Goal: Ask a question: Seek information or help from site administrators or community

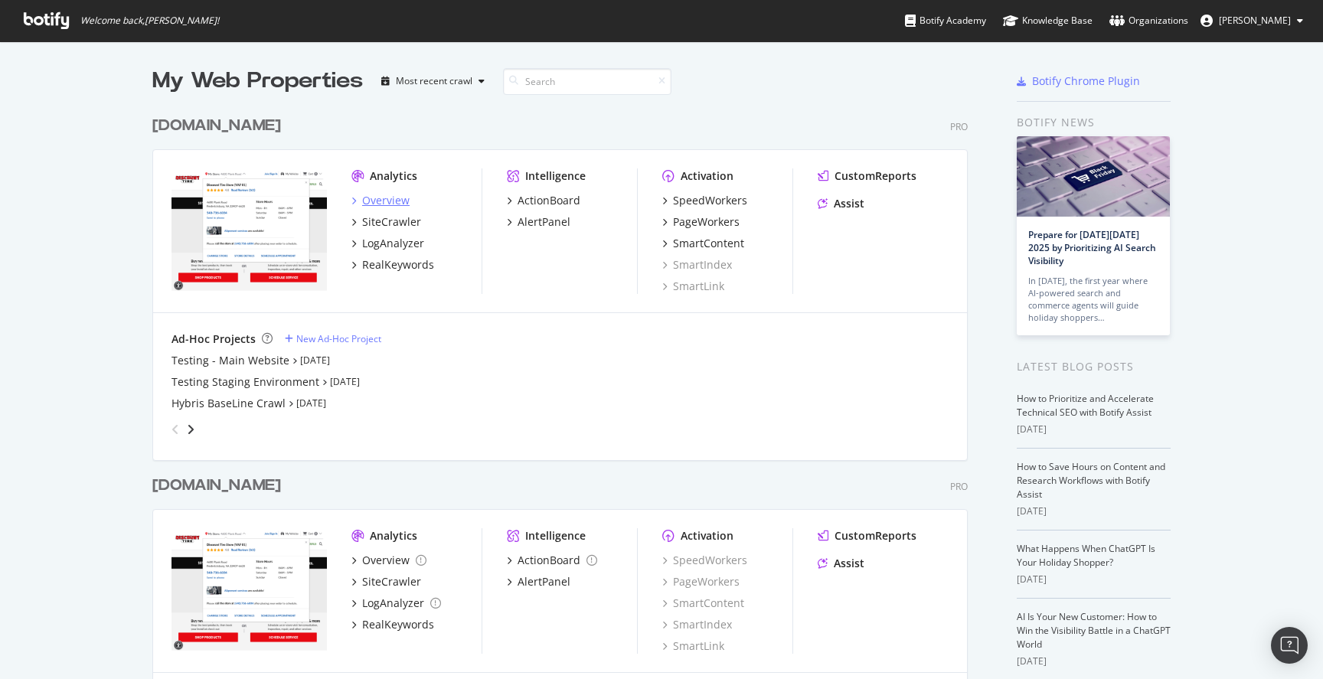
scroll to position [679, 1323]
click at [374, 198] on div "Overview" at bounding box center [385, 200] width 47 height 15
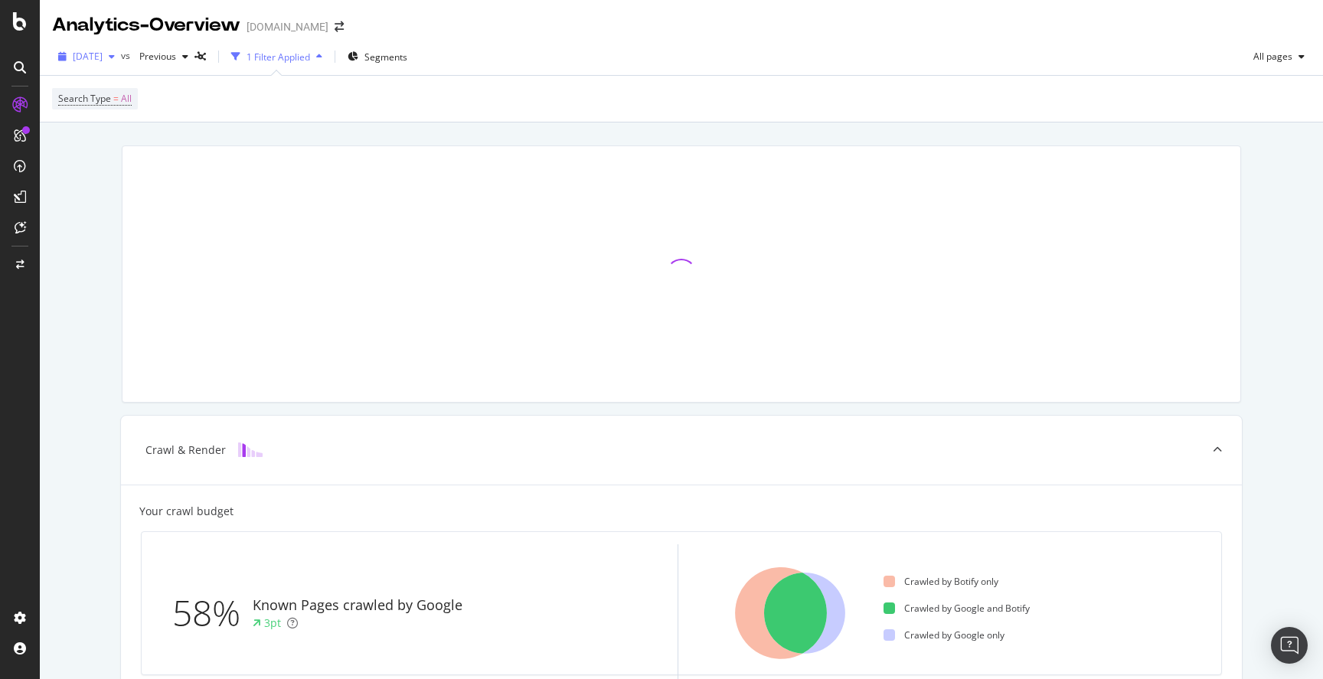
click at [121, 59] on div "button" at bounding box center [112, 56] width 18 height 9
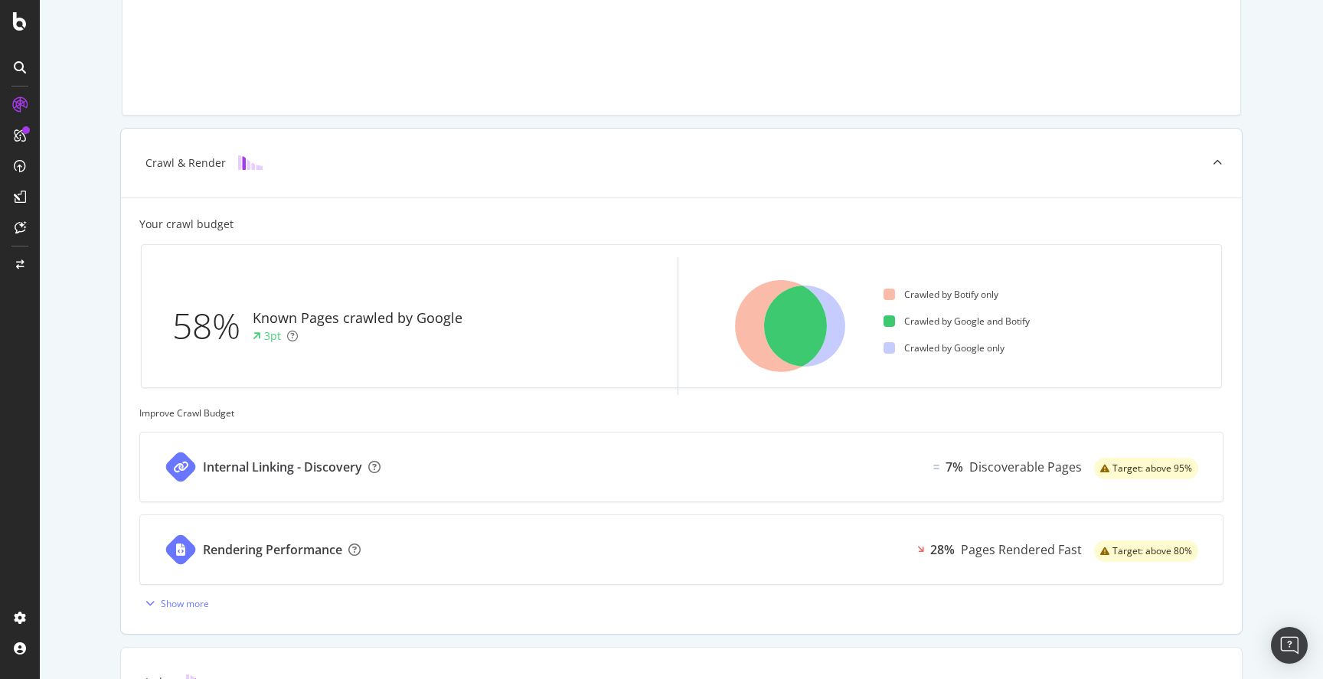
scroll to position [412, 0]
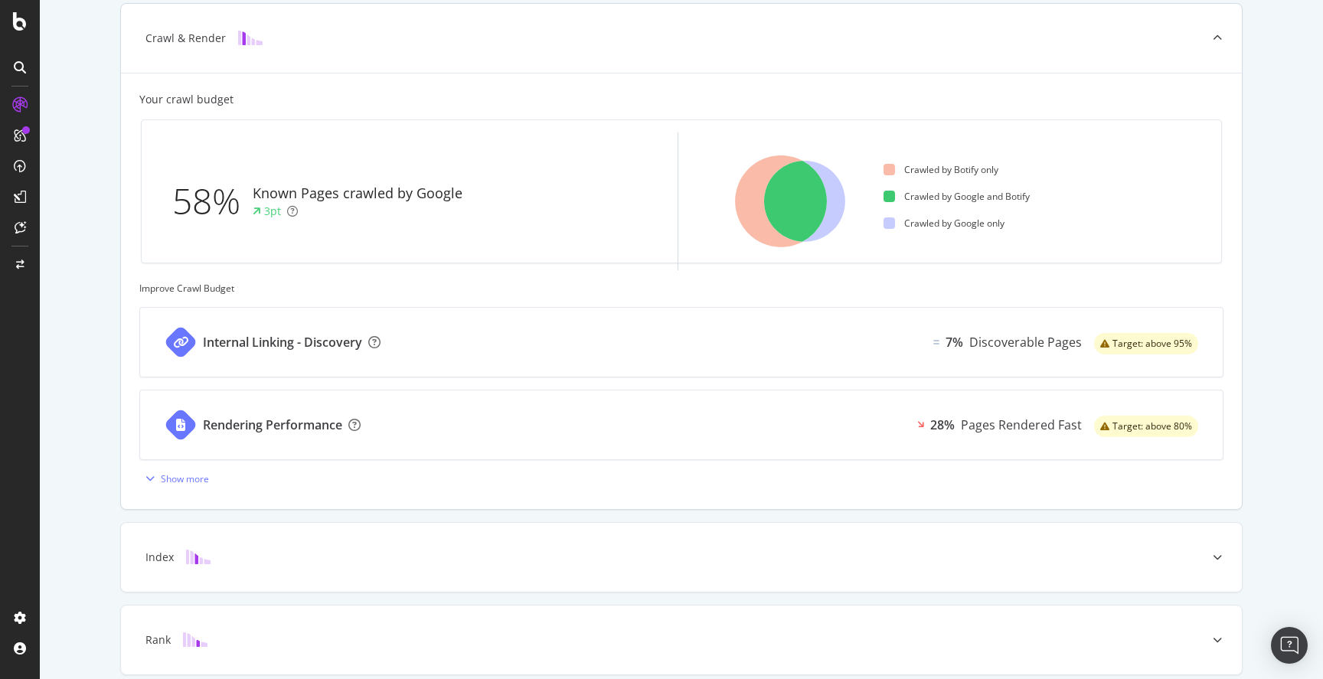
click at [635, 355] on div "Internal Linking - Discovery 7% Discoverable Pages Target: above 95%" at bounding box center [681, 342] width 1083 height 69
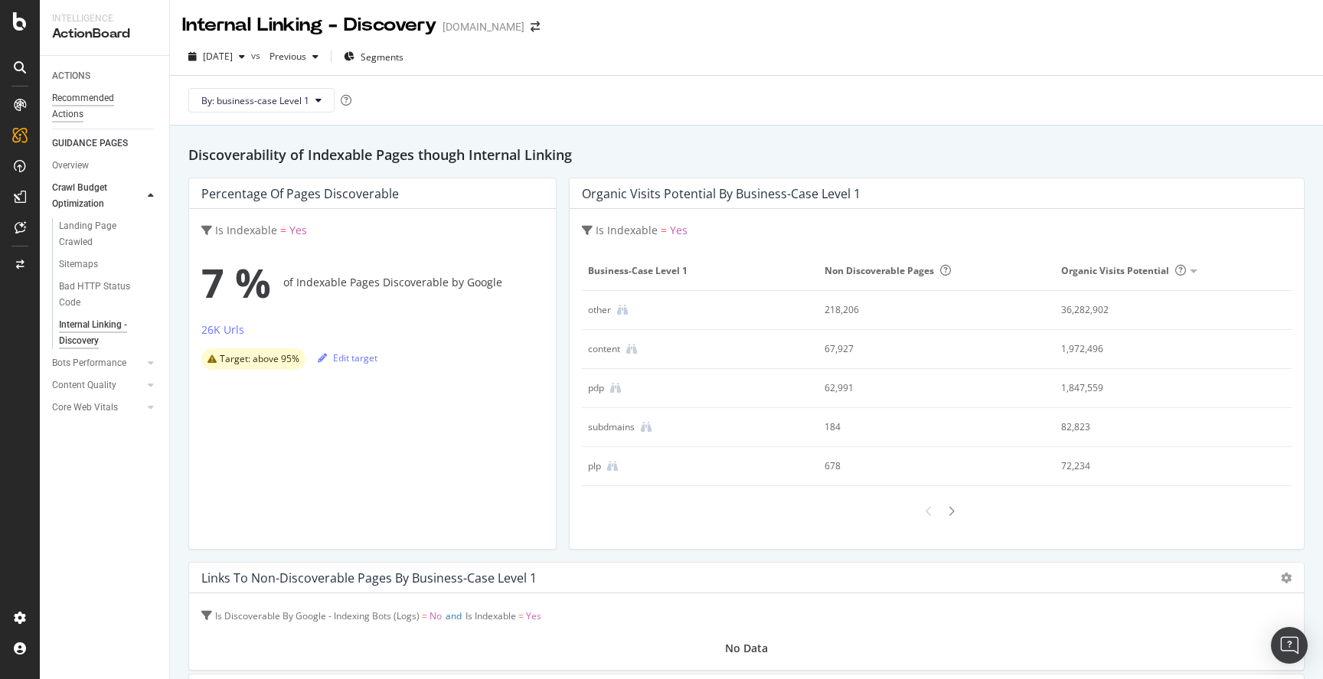
click at [84, 94] on div "Recommended Actions" at bounding box center [98, 106] width 92 height 32
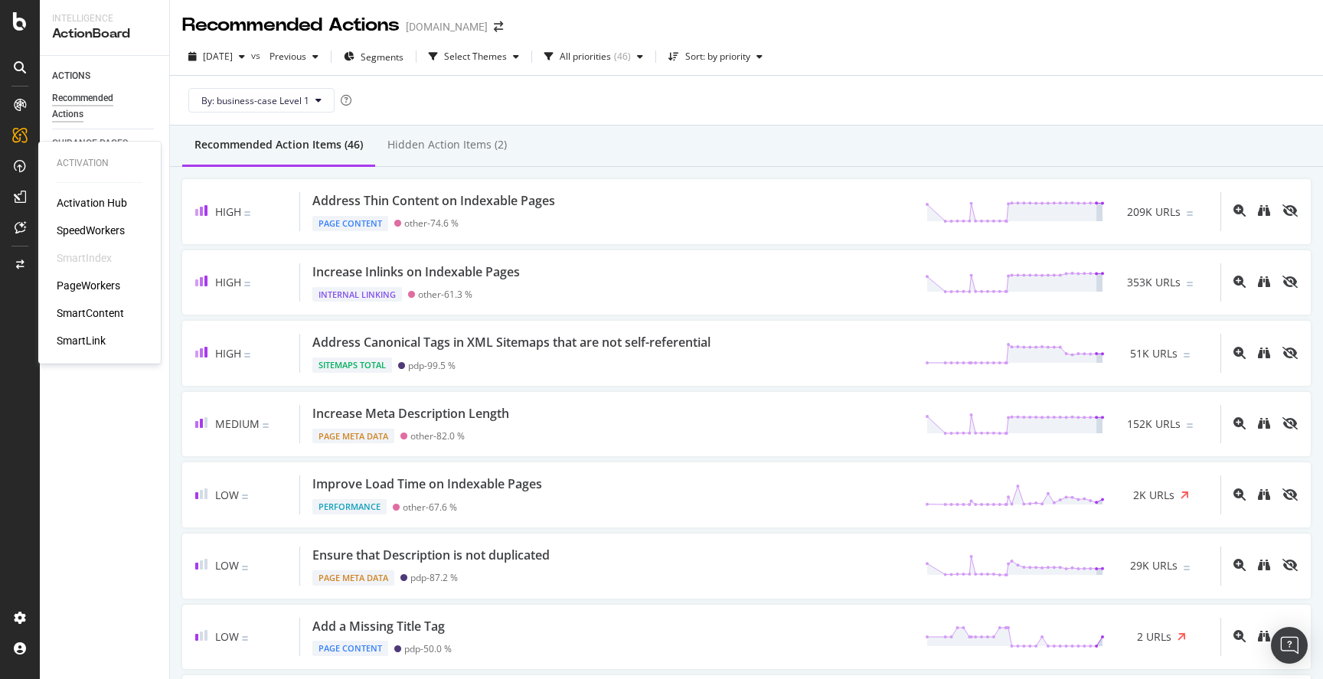
click at [102, 227] on div "SpeedWorkers" at bounding box center [91, 230] width 68 height 15
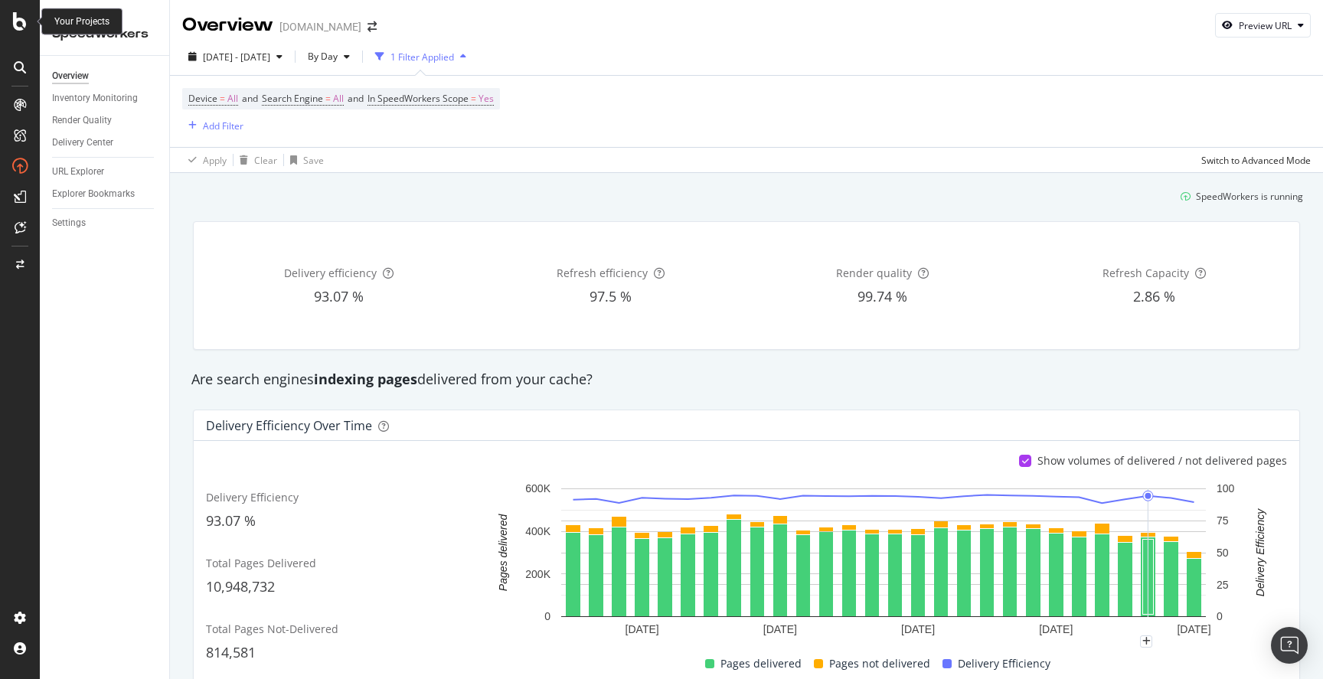
click at [18, 19] on icon at bounding box center [20, 21] width 14 height 18
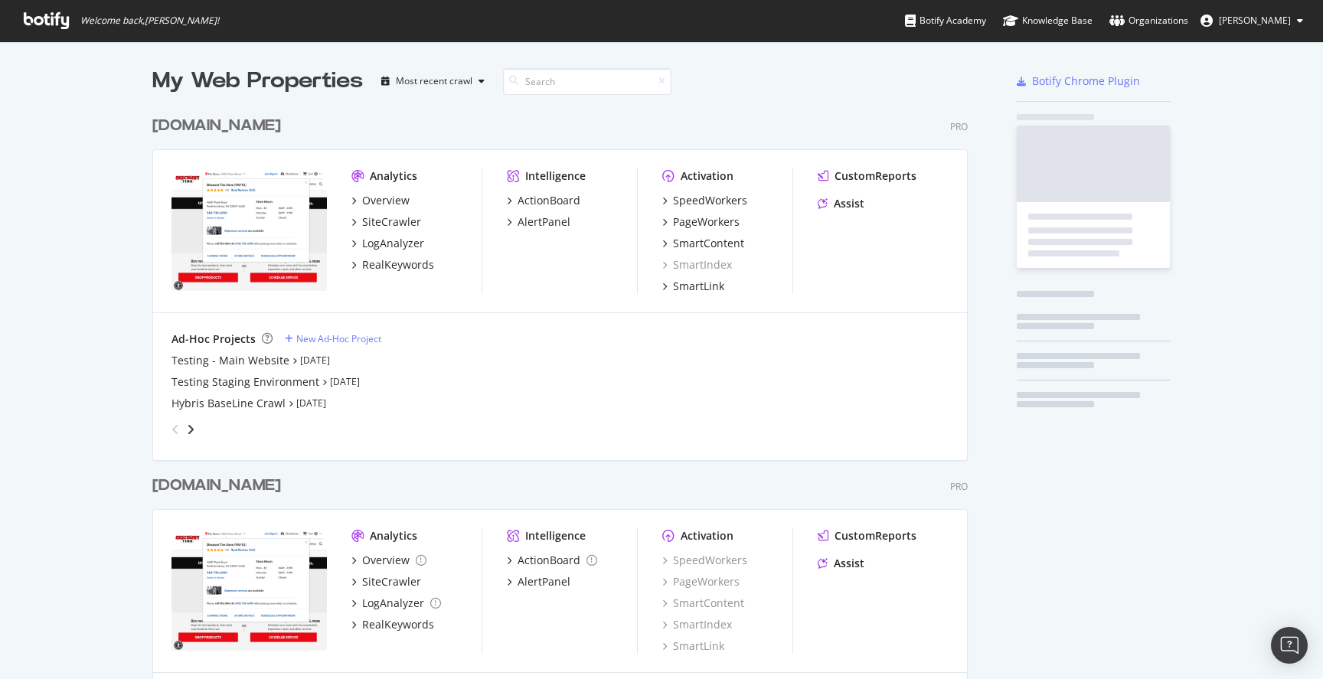
scroll to position [679, 1323]
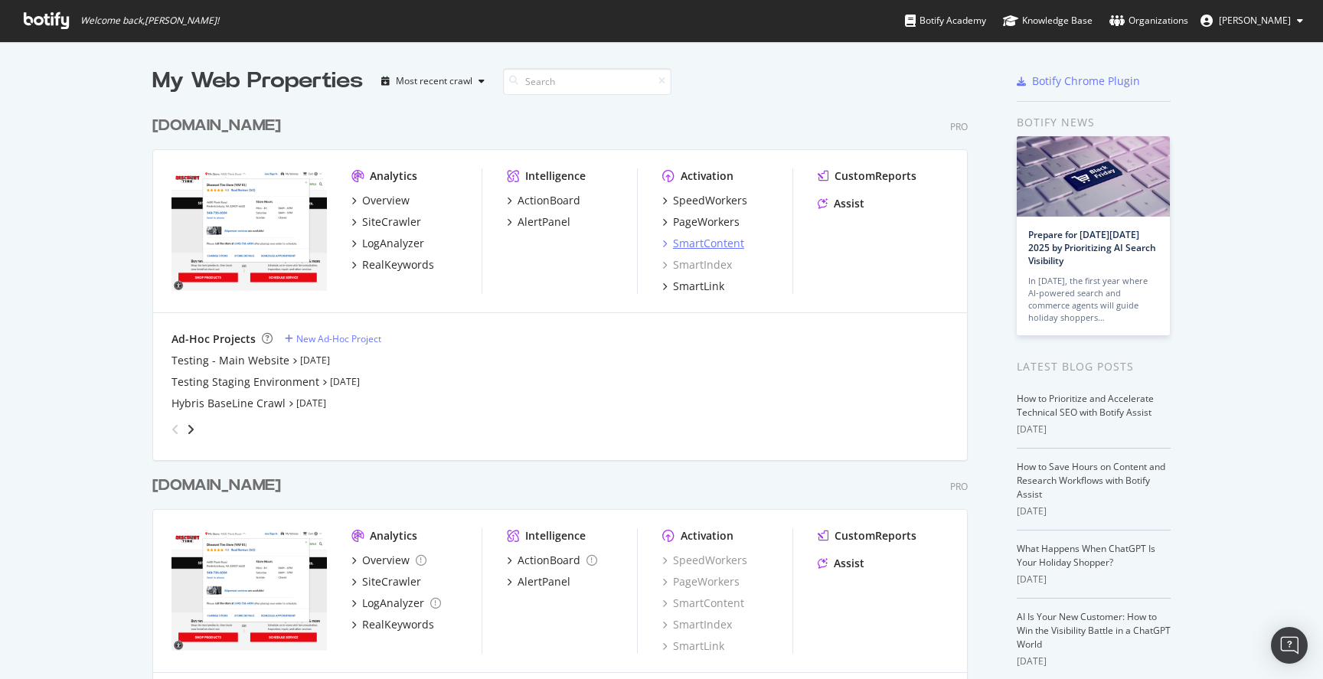
click at [716, 243] on div "SmartContent" at bounding box center [708, 243] width 71 height 15
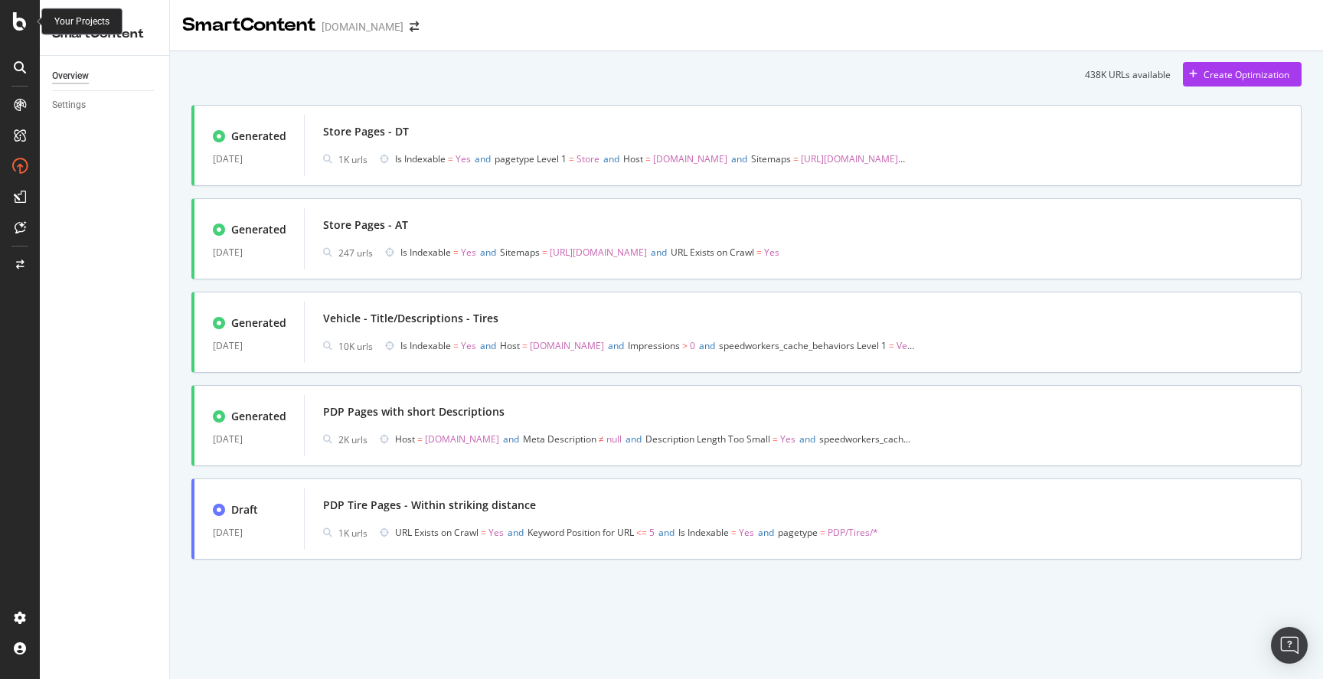
click at [20, 14] on icon at bounding box center [20, 21] width 14 height 18
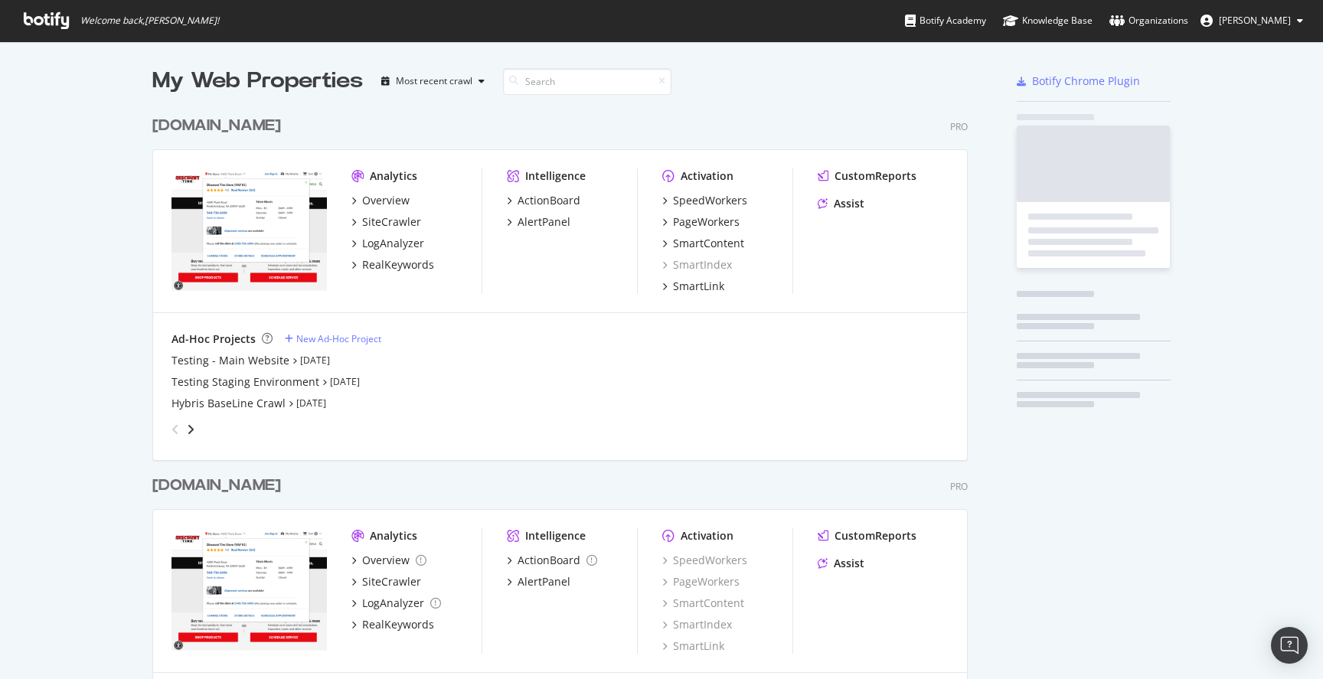
scroll to position [679, 1323]
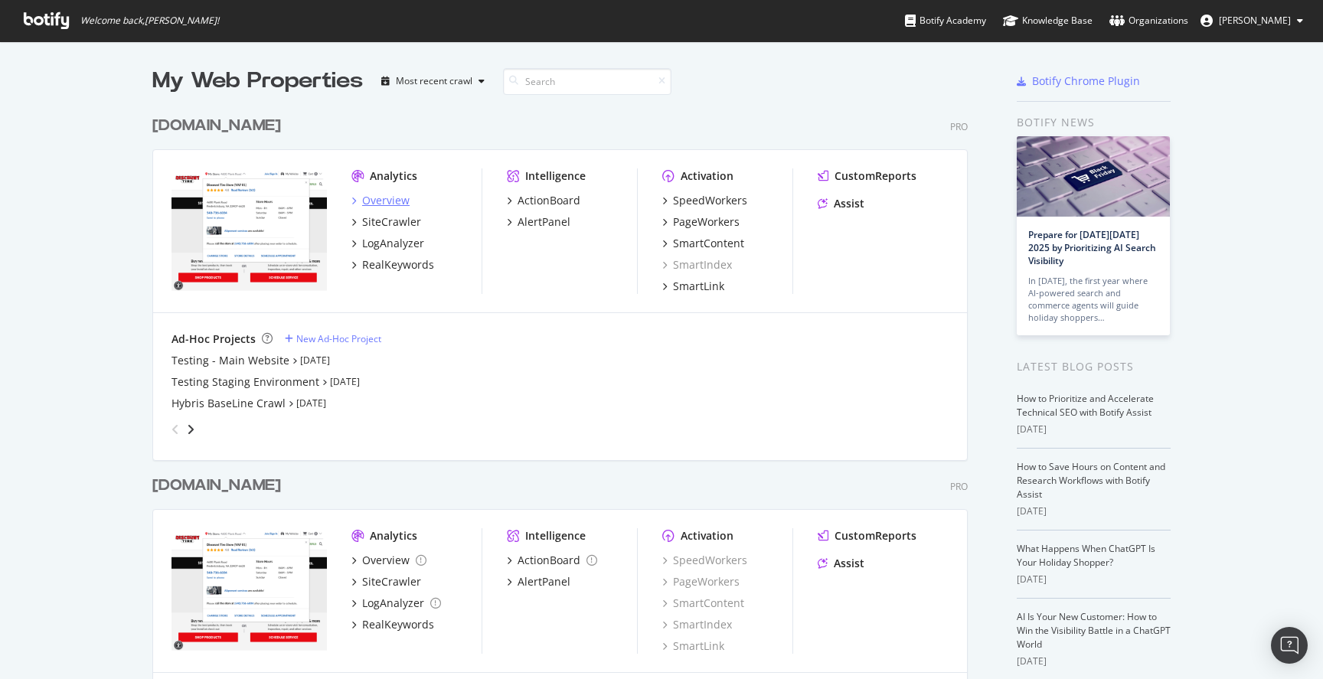
click at [371, 196] on div "Overview" at bounding box center [385, 200] width 47 height 15
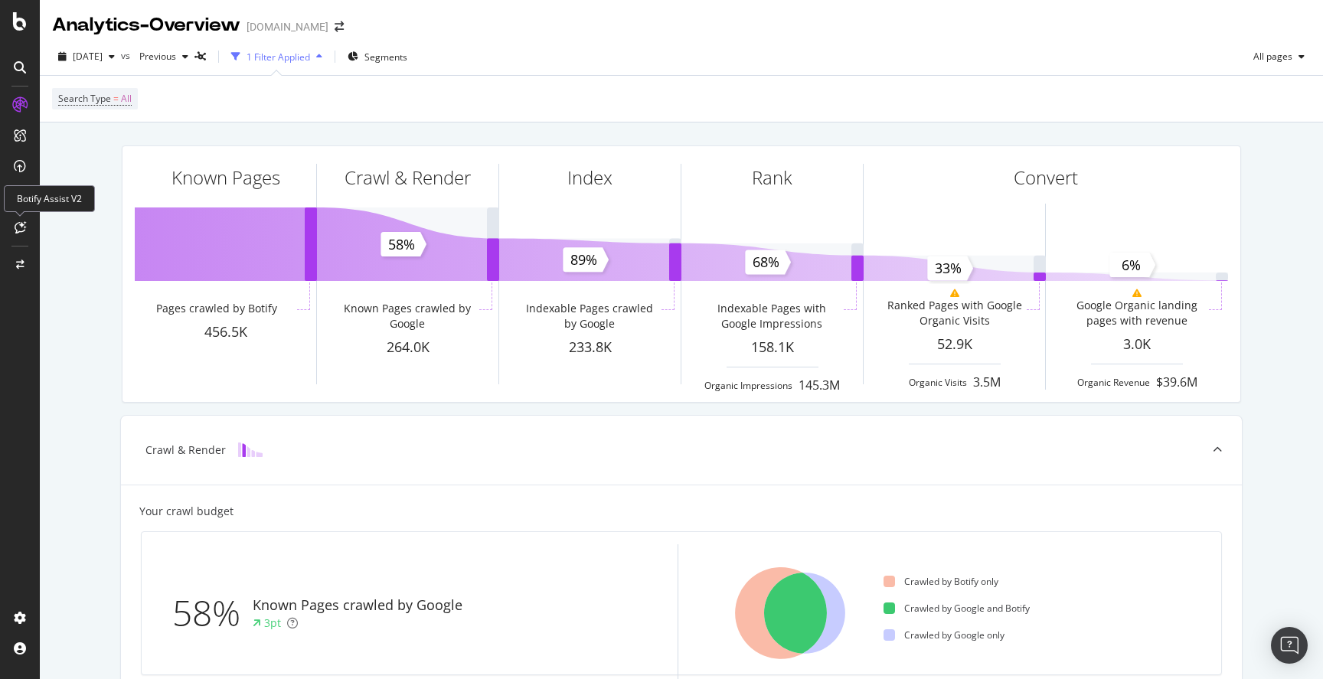
click at [18, 231] on icon at bounding box center [20, 227] width 11 height 12
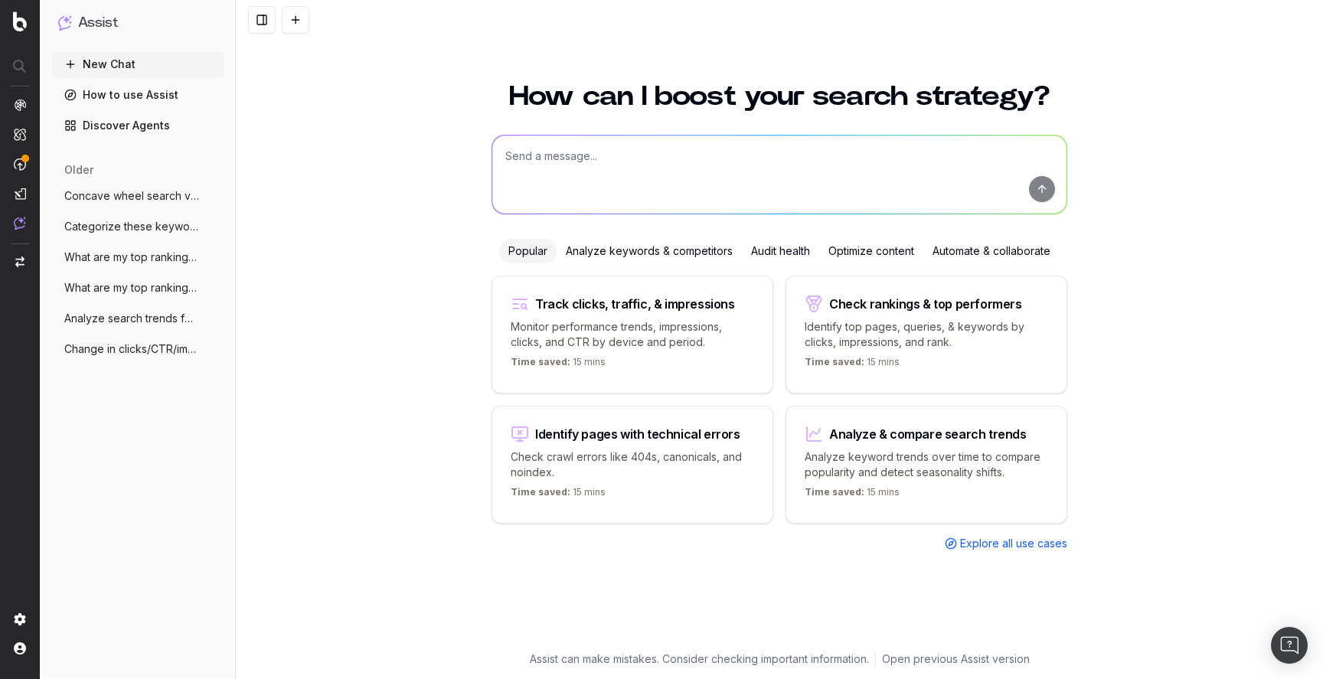
click at [679, 159] on textarea at bounding box center [779, 175] width 574 height 78
click at [744, 177] on textarea at bounding box center [779, 175] width 574 height 78
type textarea "Hey how would you help us convert on good wrangler?"
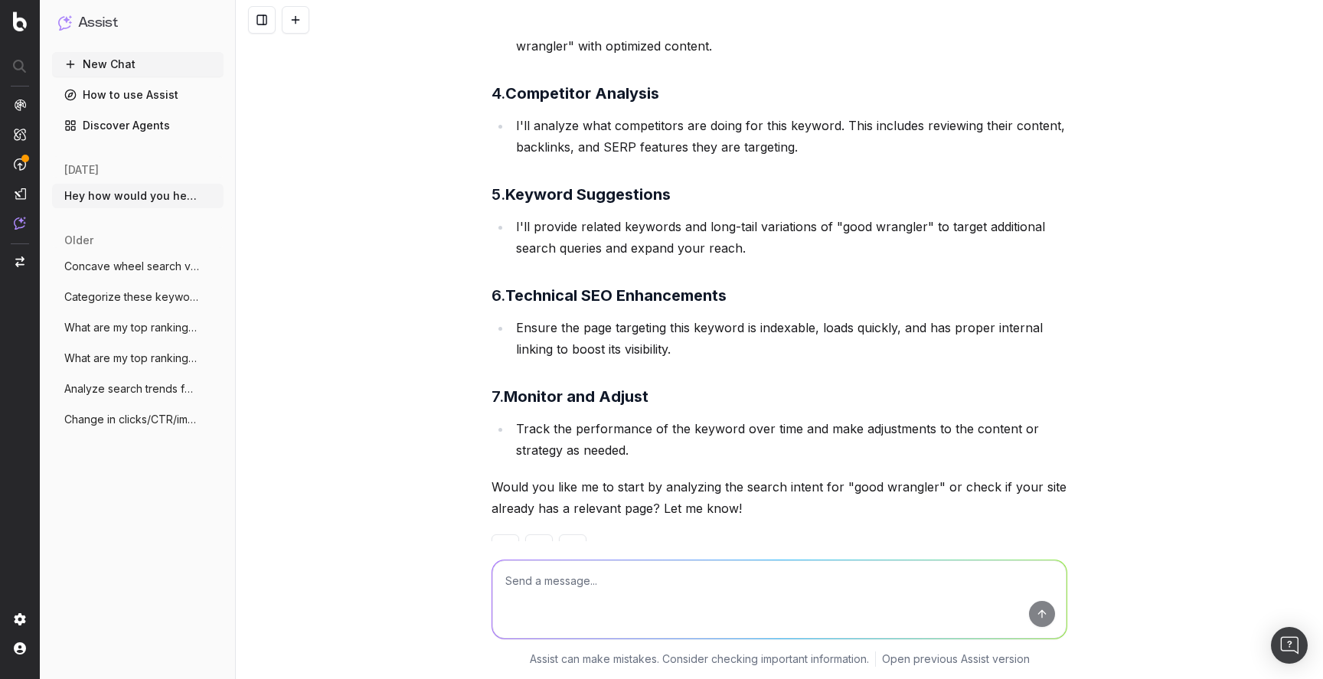
scroll to position [601, 0]
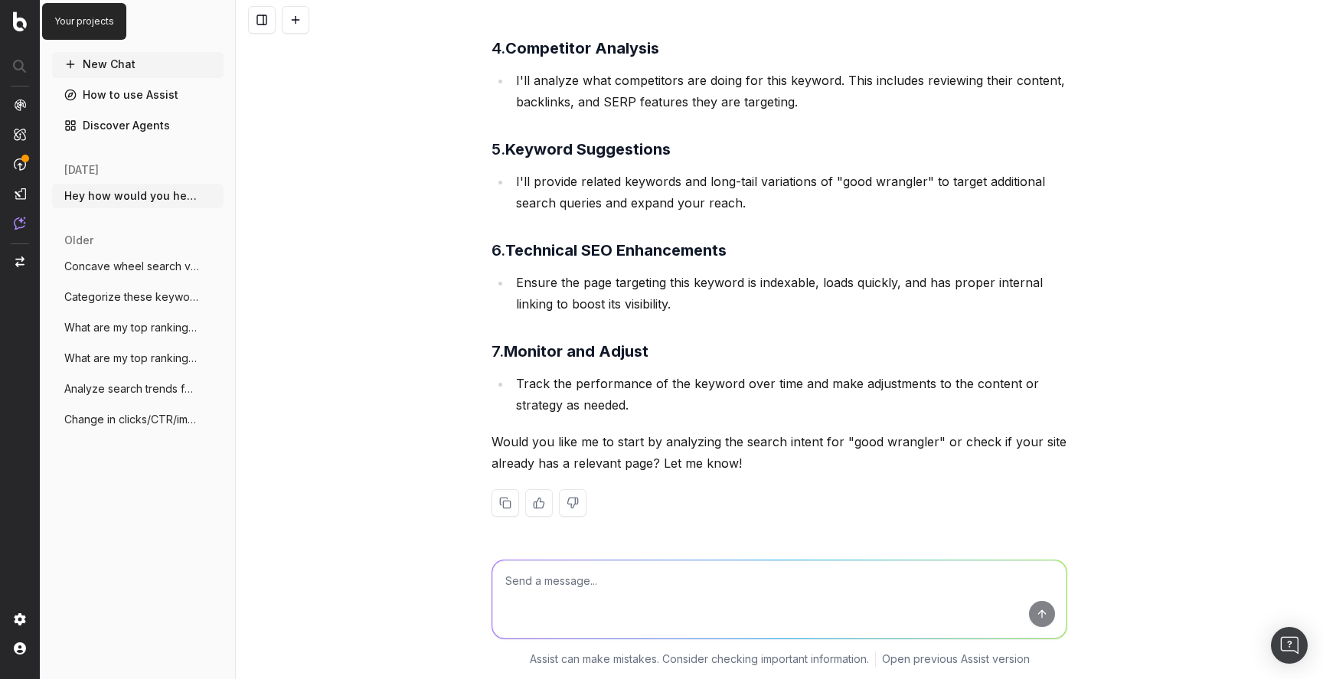
click at [21, 25] on img at bounding box center [20, 21] width 14 height 20
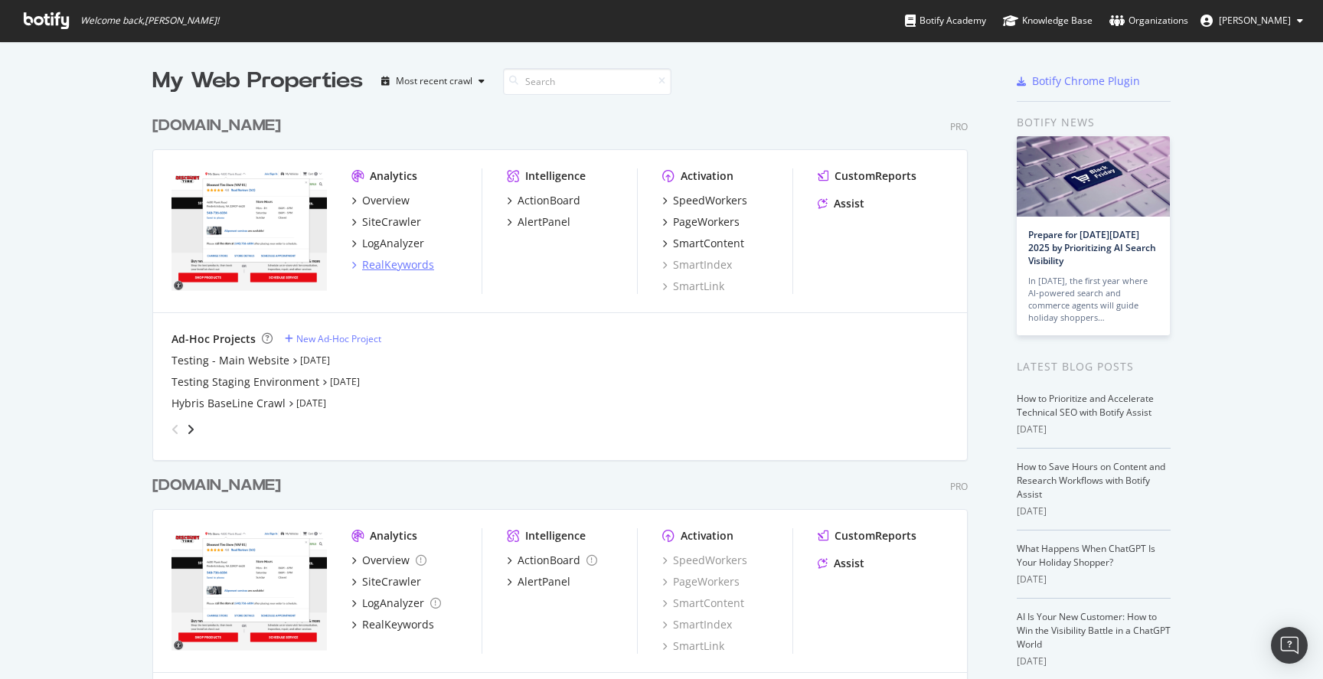
click at [409, 269] on div "RealKeywords" at bounding box center [398, 264] width 72 height 15
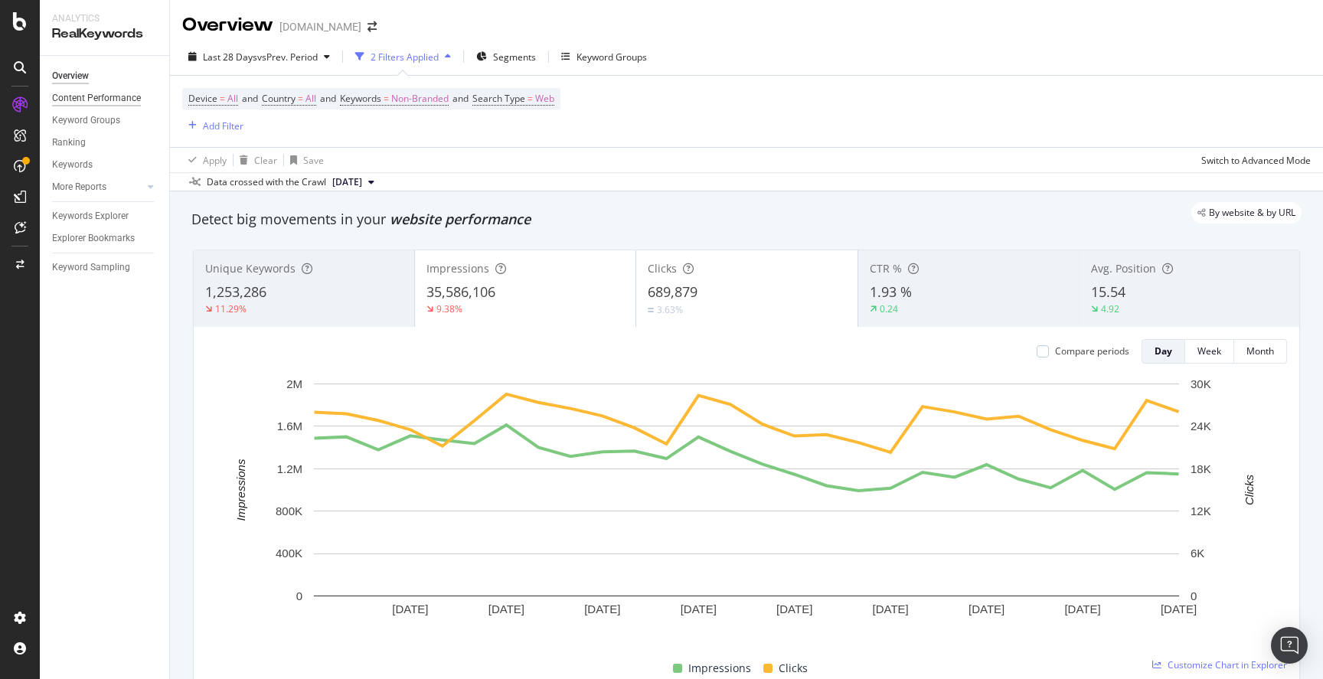
click at [83, 96] on div "Content Performance" at bounding box center [96, 98] width 89 height 16
